Goal: Navigation & Orientation: Find specific page/section

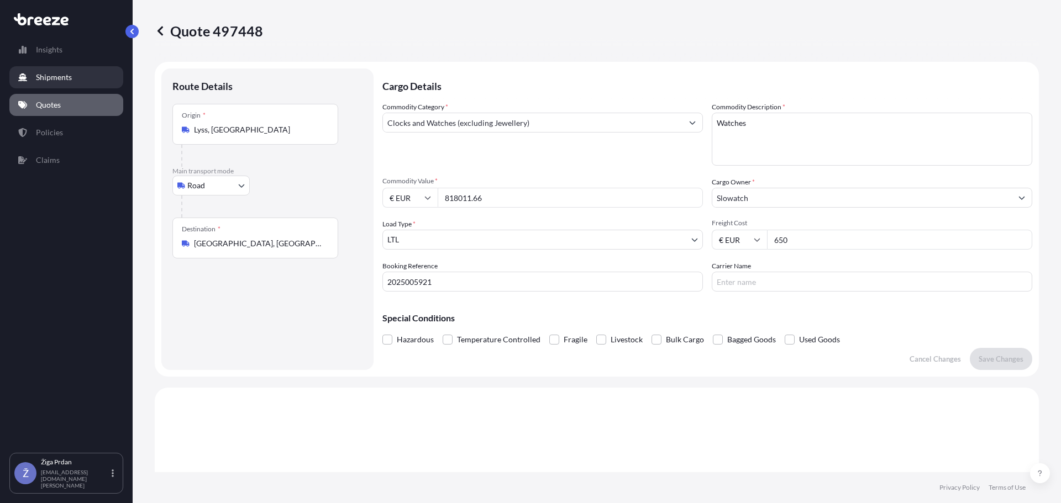
select select "Road"
select select "1"
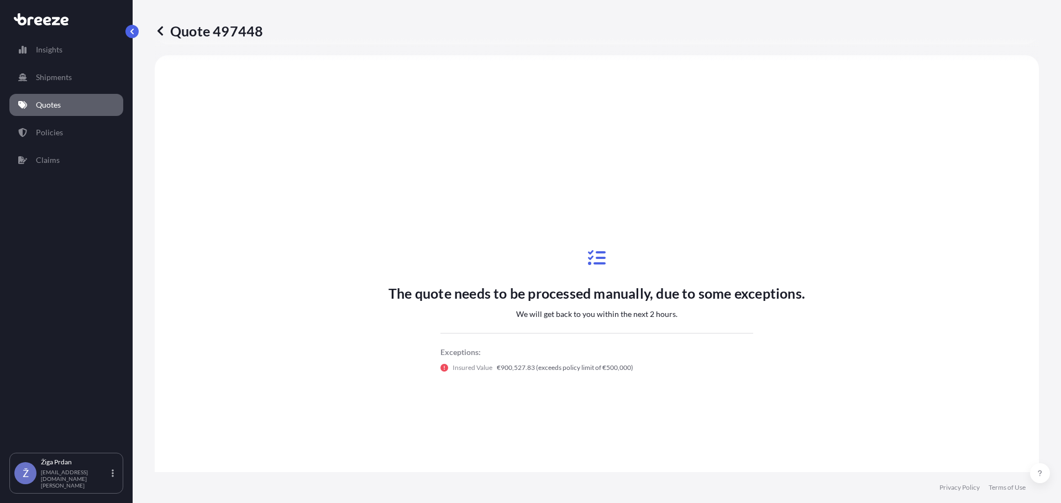
click at [49, 91] on div "Insights Shipments Quotes Policies Claims" at bounding box center [66, 241] width 114 height 424
click at [47, 105] on p "Quotes" at bounding box center [48, 104] width 25 height 11
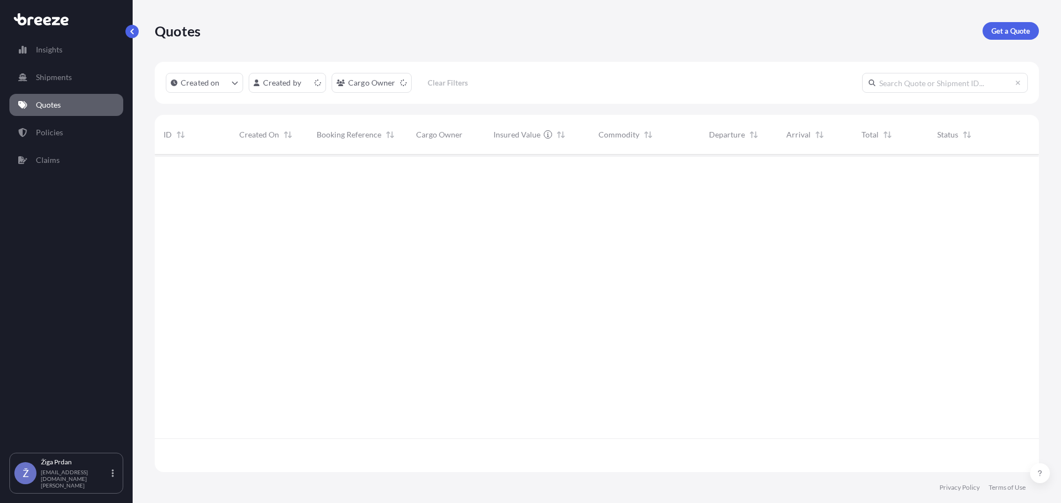
scroll to position [315, 876]
click at [136, 27] on button "button" at bounding box center [131, 31] width 13 height 13
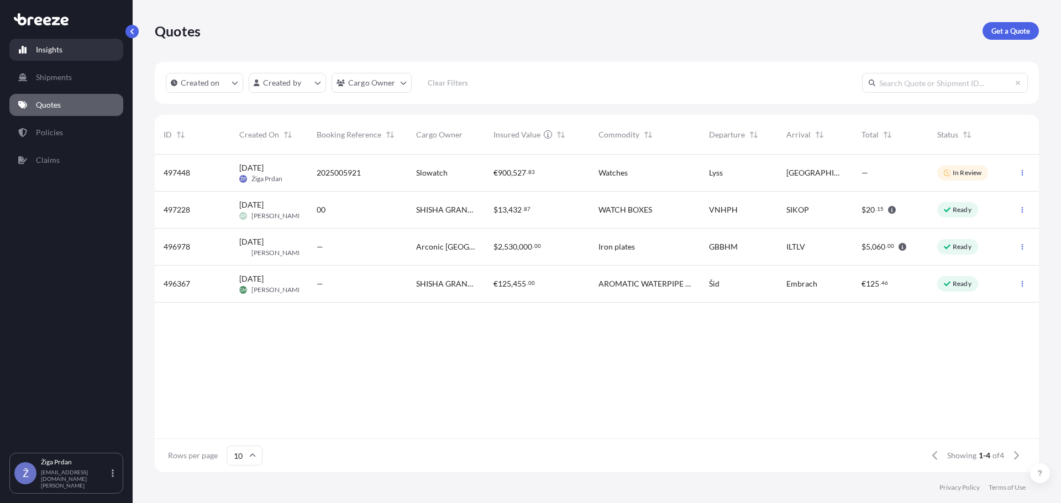
click at [35, 49] on link "Insights" at bounding box center [66, 50] width 114 height 22
select select "2025"
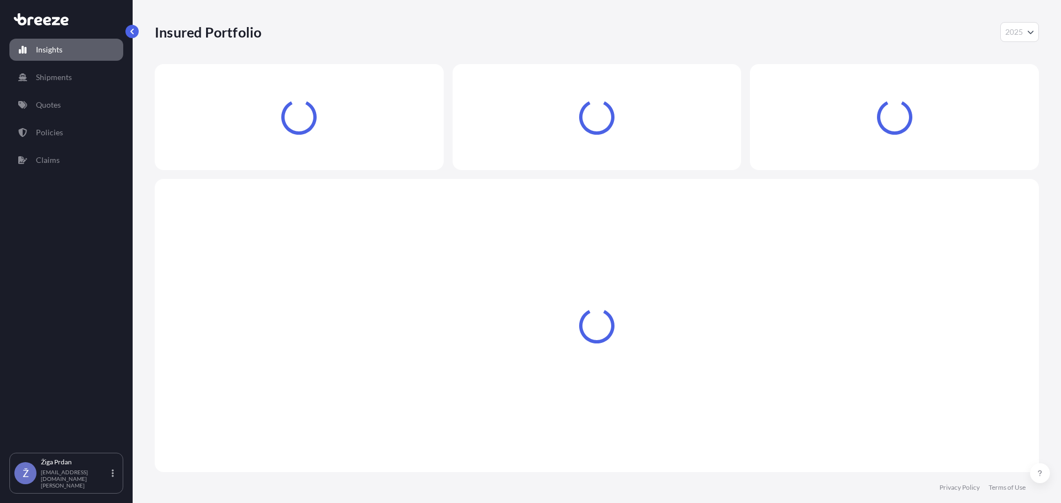
click at [41, 20] on icon at bounding box center [38, 21] width 8 height 9
